Goal: Transaction & Acquisition: Purchase product/service

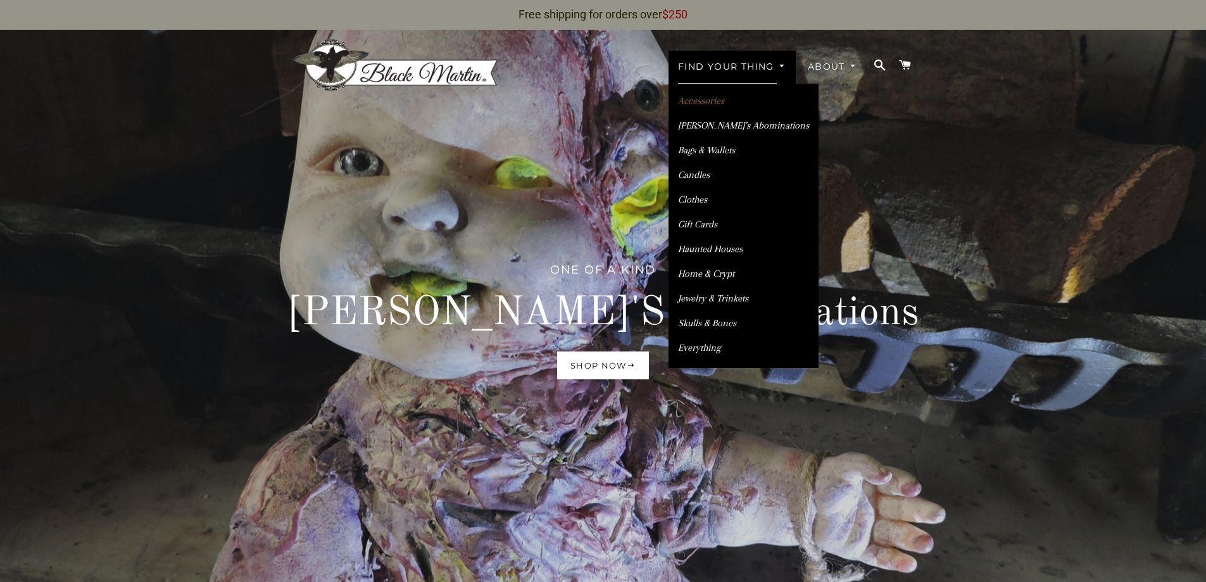
click at [710, 104] on link "Accessories" at bounding box center [744, 101] width 150 height 22
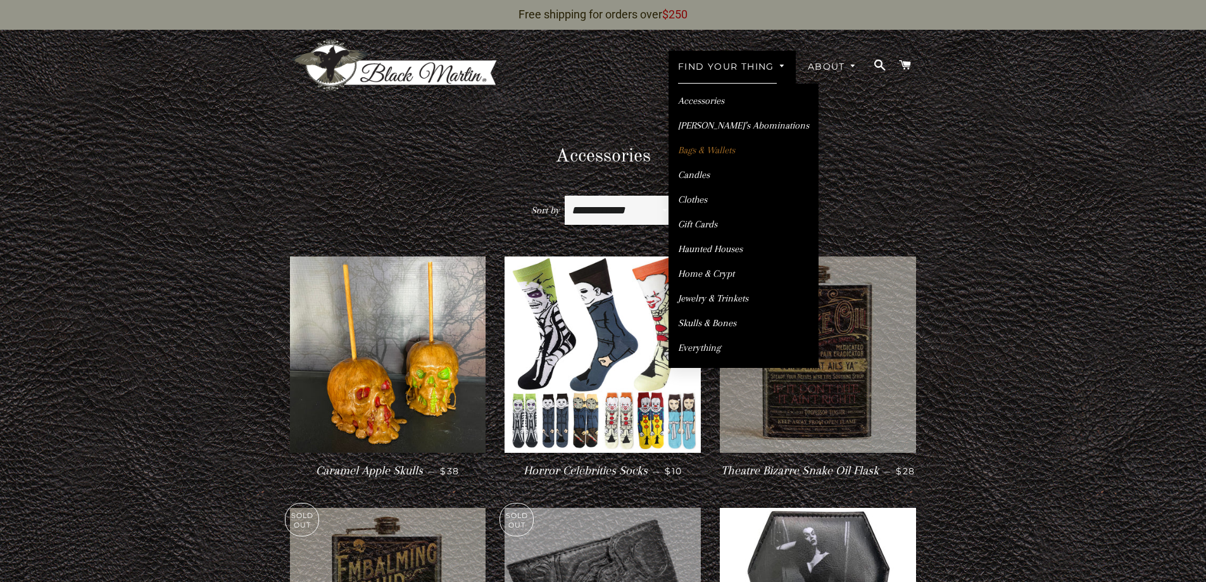
click at [713, 148] on link "Bags & Wallets" at bounding box center [744, 150] width 150 height 22
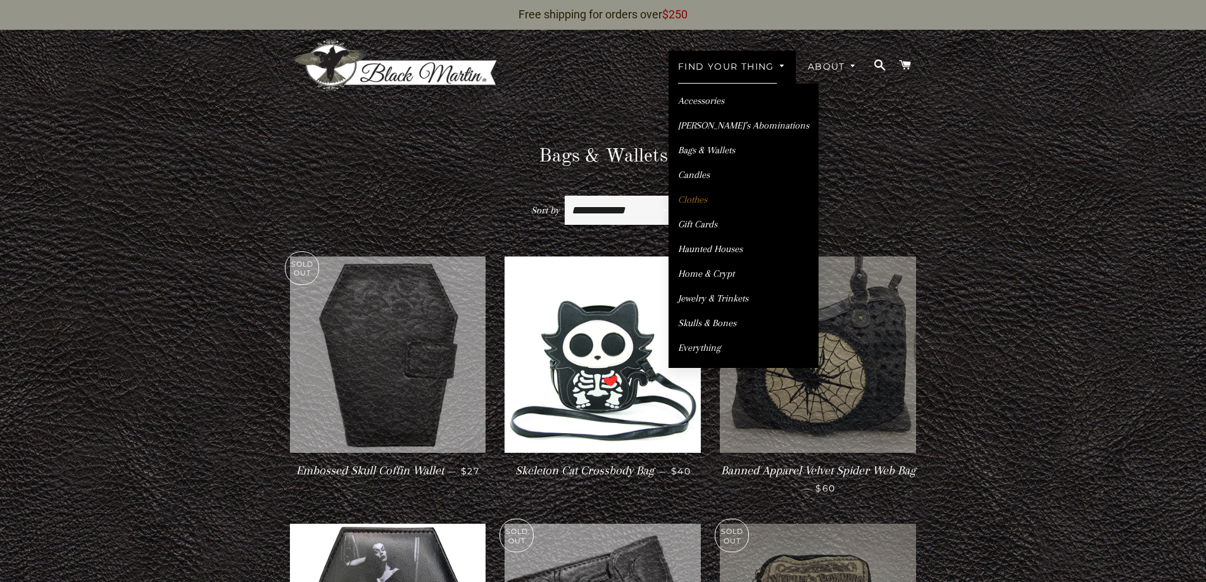
click at [699, 198] on link "Clothes" at bounding box center [744, 200] width 150 height 22
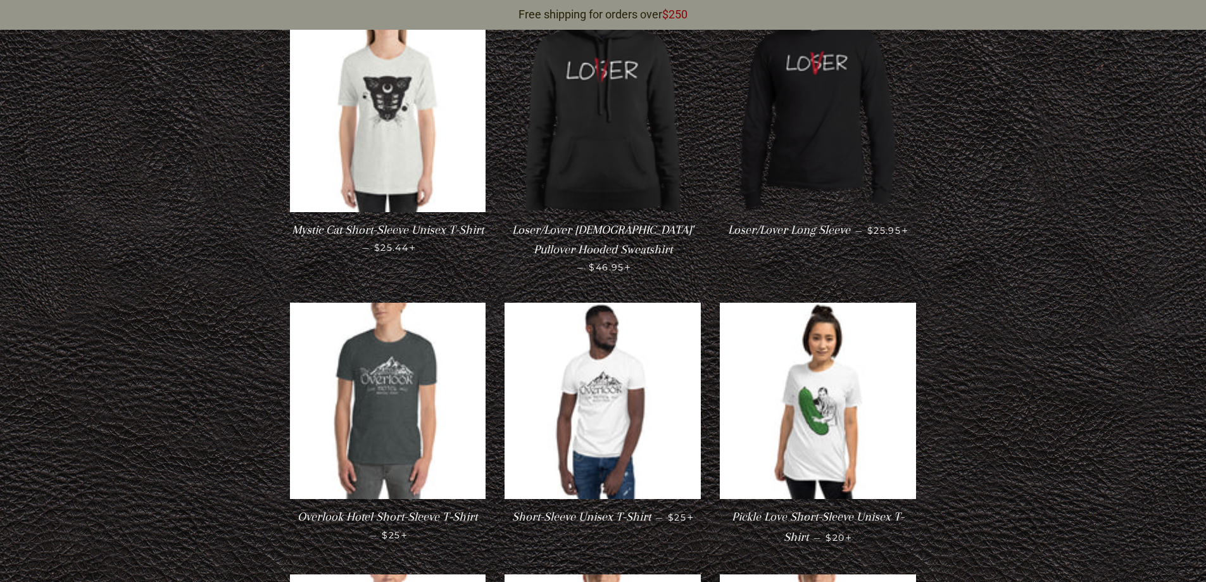
scroll to position [887, 0]
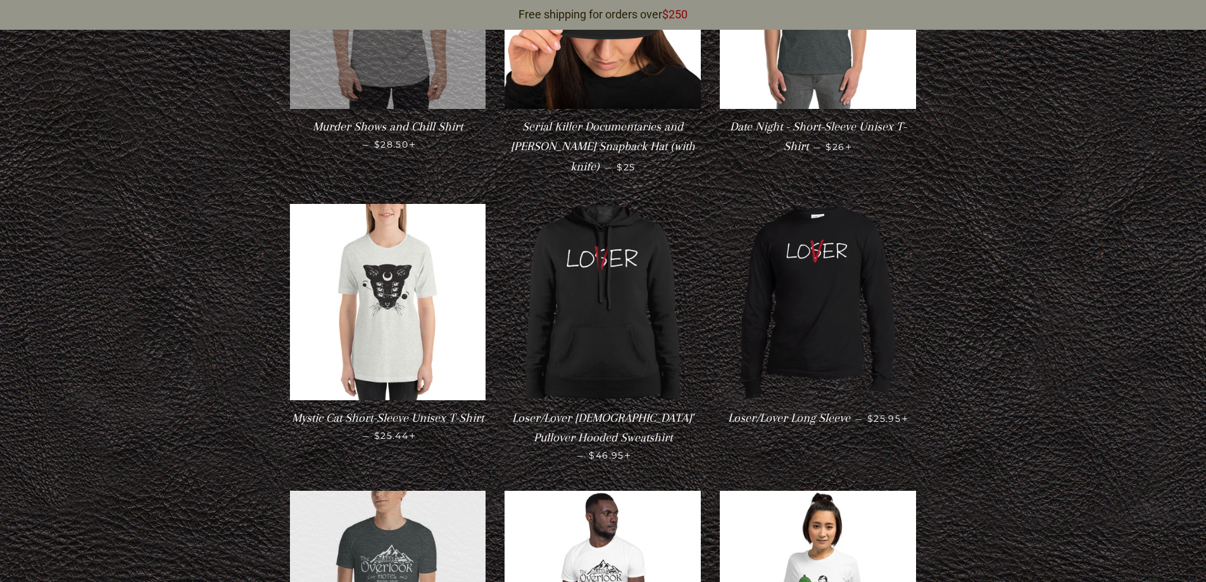
click at [421, 524] on img at bounding box center [388, 589] width 196 height 196
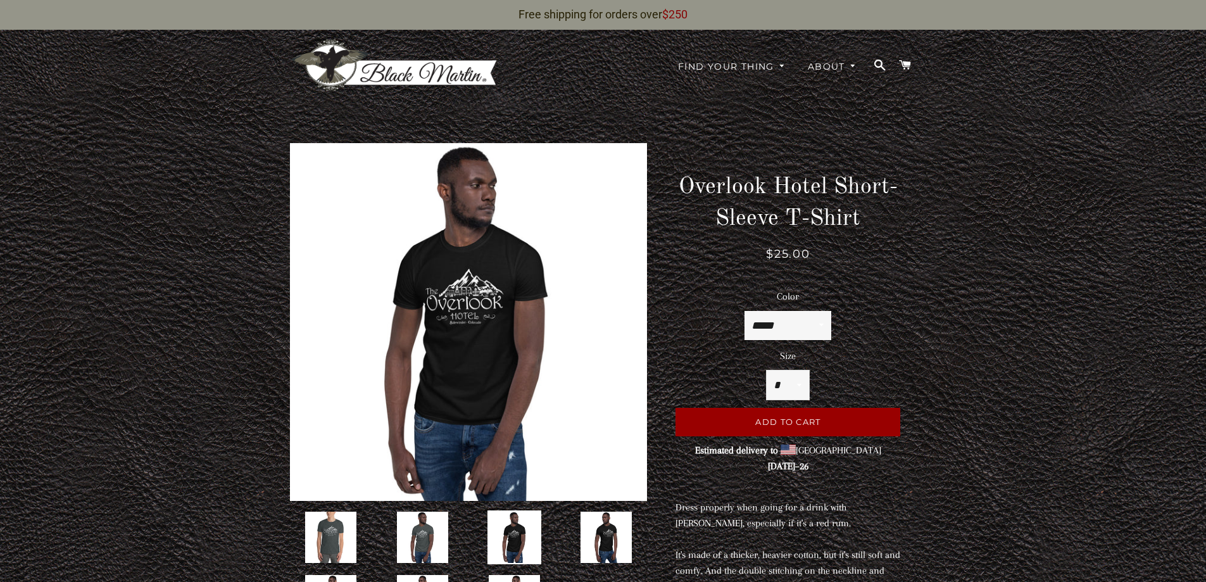
click at [791, 384] on select "* * * ** *** ***" at bounding box center [788, 384] width 42 height 29
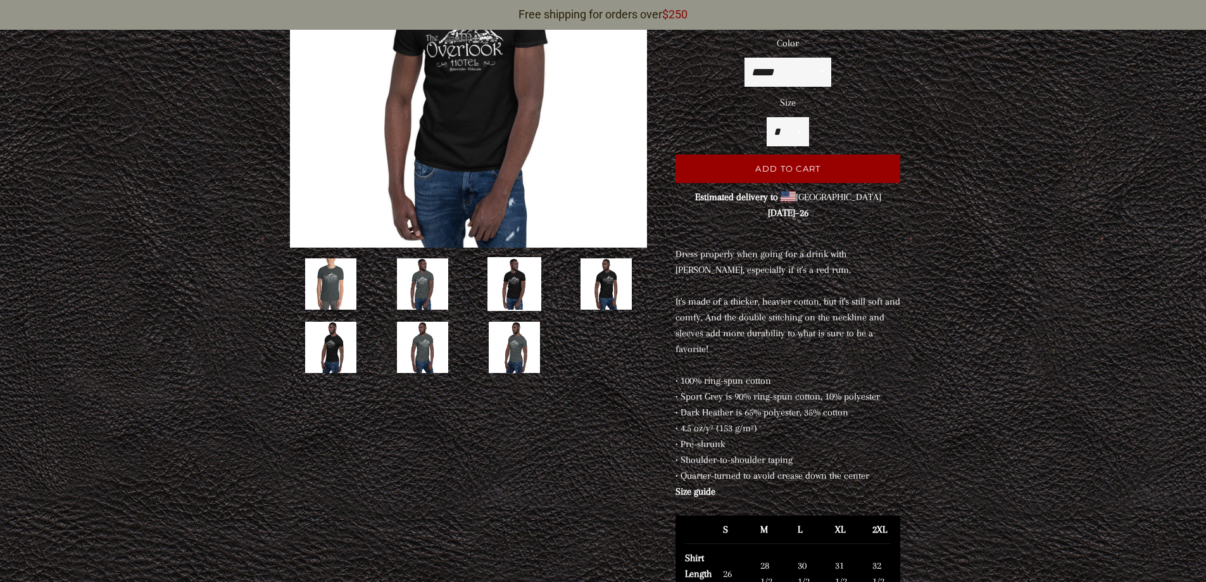
scroll to position [190, 0]
